Goal: Navigation & Orientation: Find specific page/section

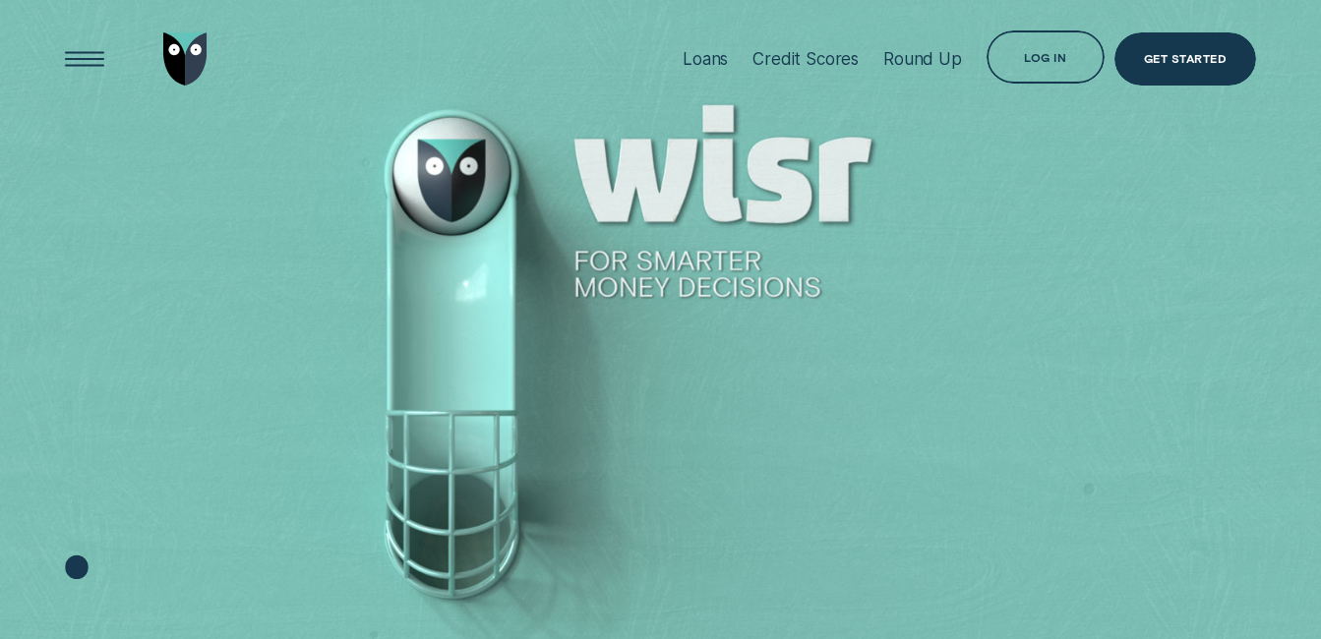
click at [1039, 38] on div "Log in" at bounding box center [1045, 56] width 118 height 53
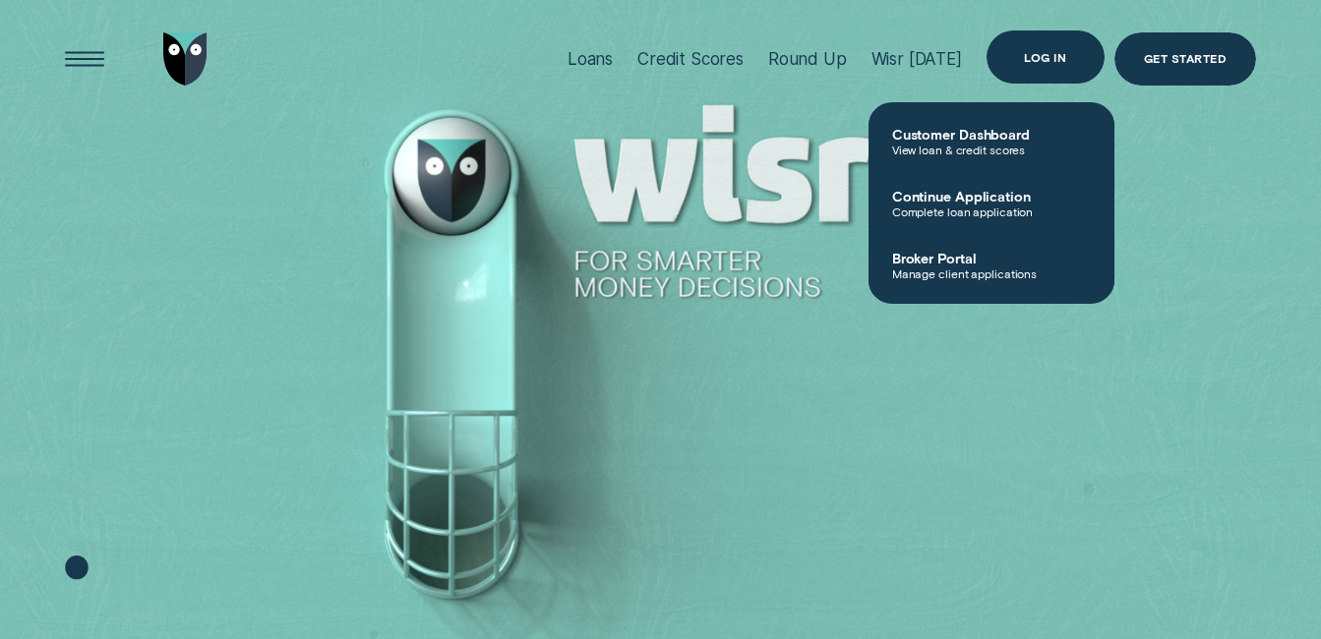
click at [1039, 57] on div "Log in" at bounding box center [1045, 57] width 42 height 10
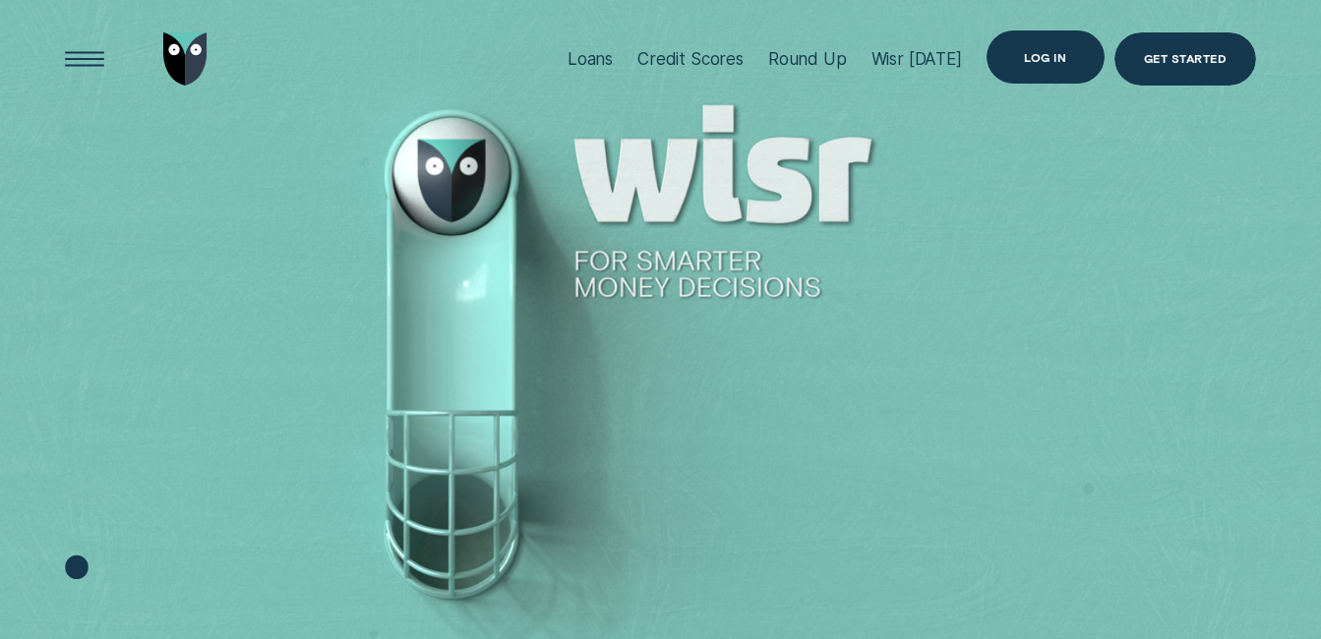
click at [1050, 57] on div "Log in" at bounding box center [1045, 57] width 42 height 10
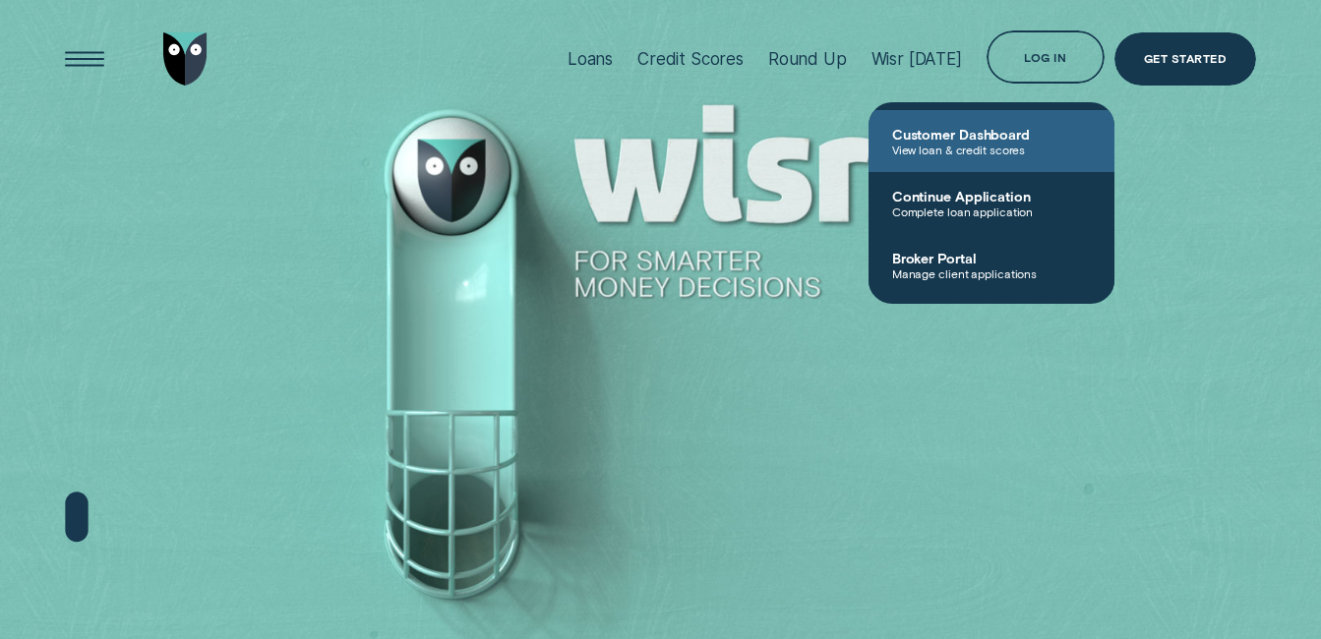
click at [1032, 136] on span "Customer Dashboard" at bounding box center [991, 134] width 199 height 17
